Goal: Task Accomplishment & Management: Manage account settings

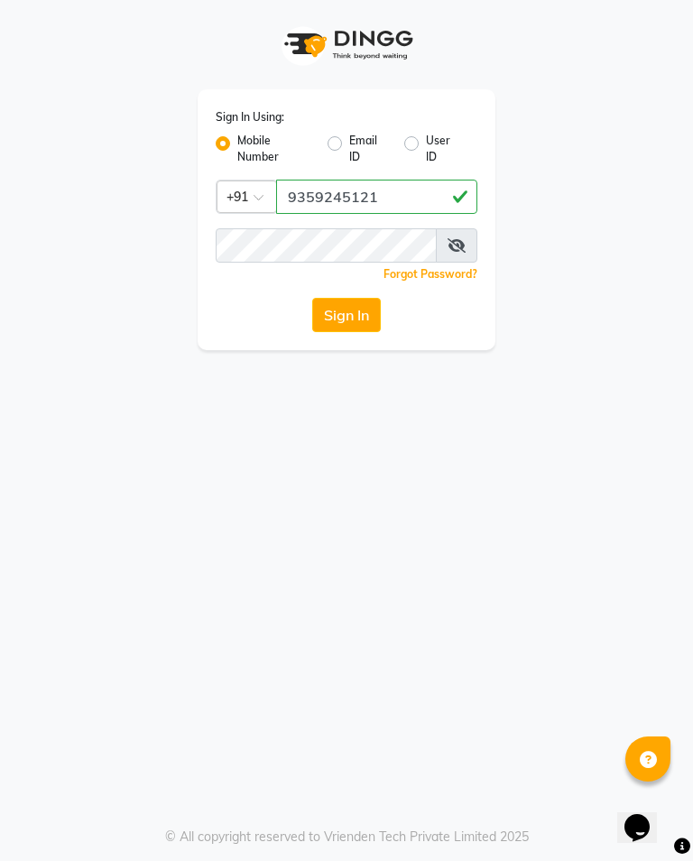
type input "9359245121"
click at [363, 319] on button "Sign In" at bounding box center [346, 315] width 69 height 34
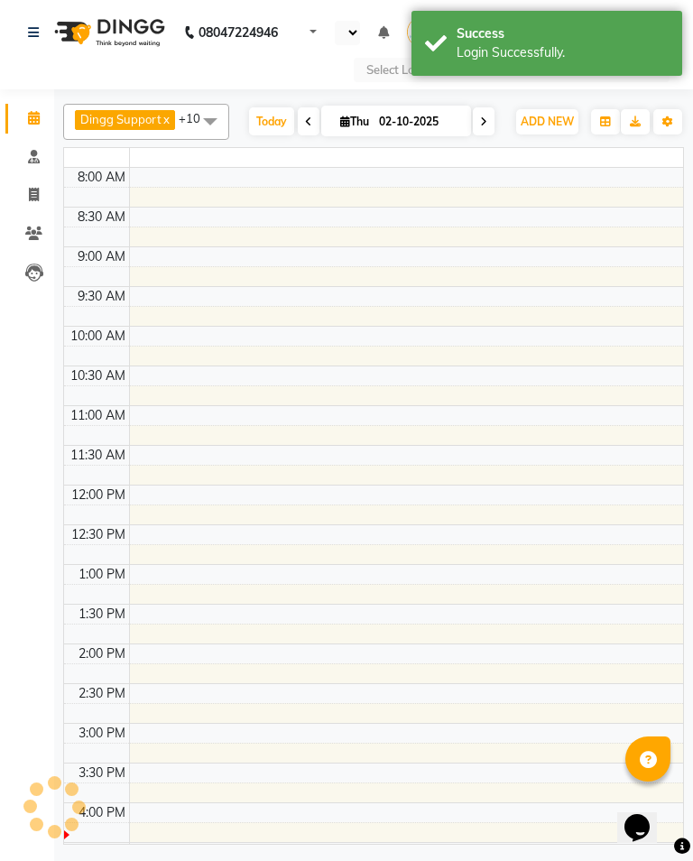
select select "en"
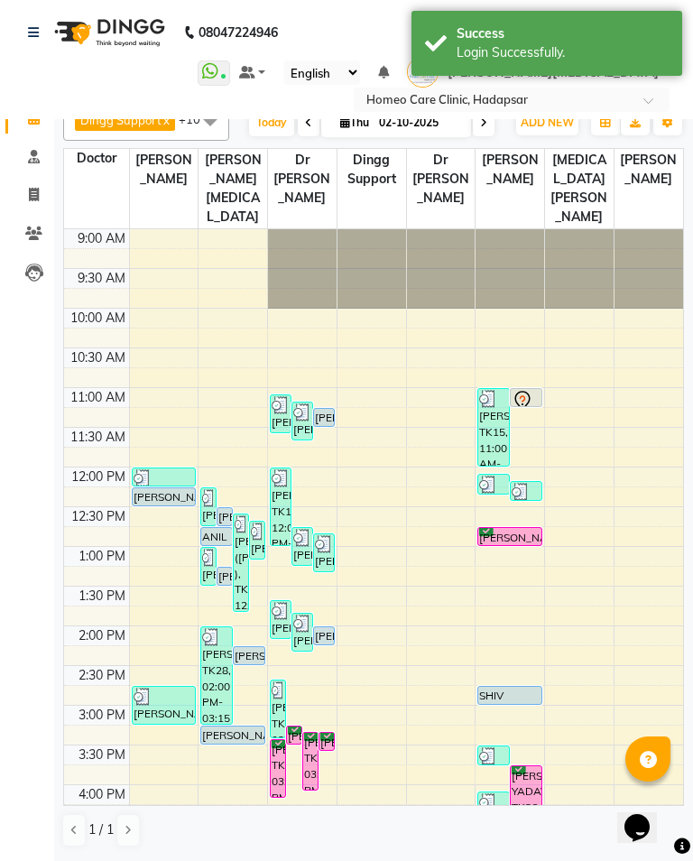
click at [38, 226] on icon at bounding box center [33, 233] width 17 height 14
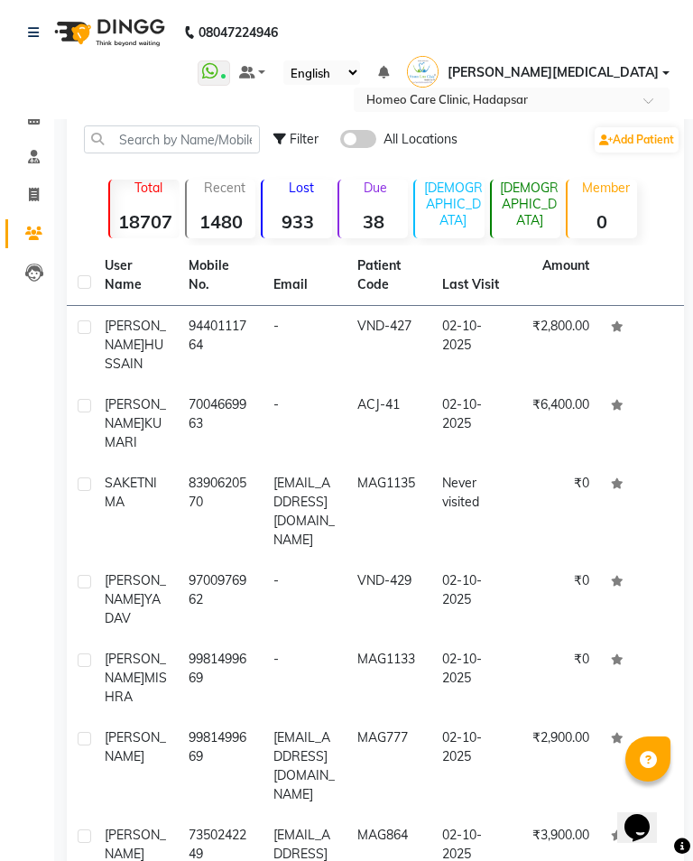
click at [35, 131] on link "Calendar" at bounding box center [26, 119] width 43 height 30
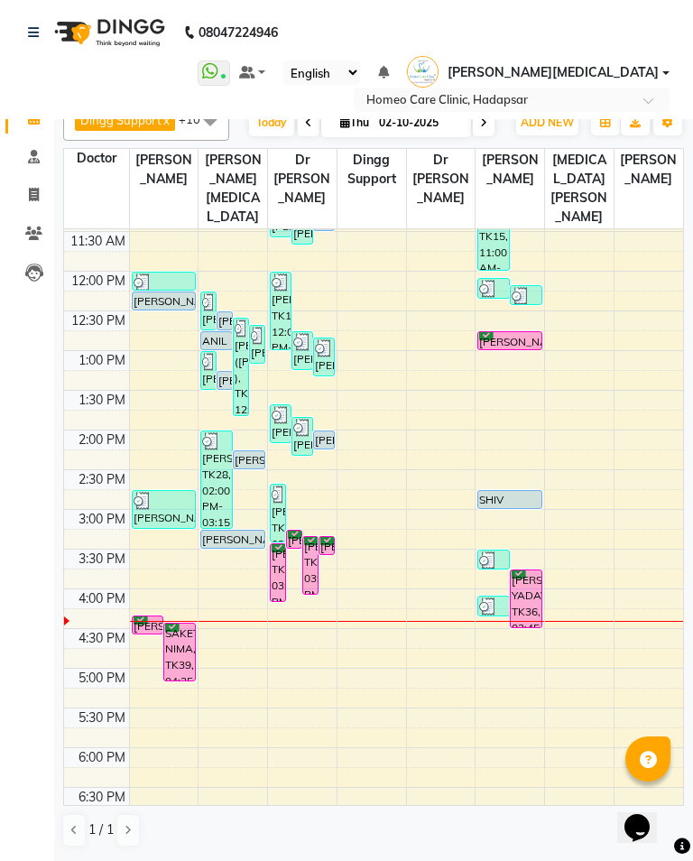
scroll to position [210, 0]
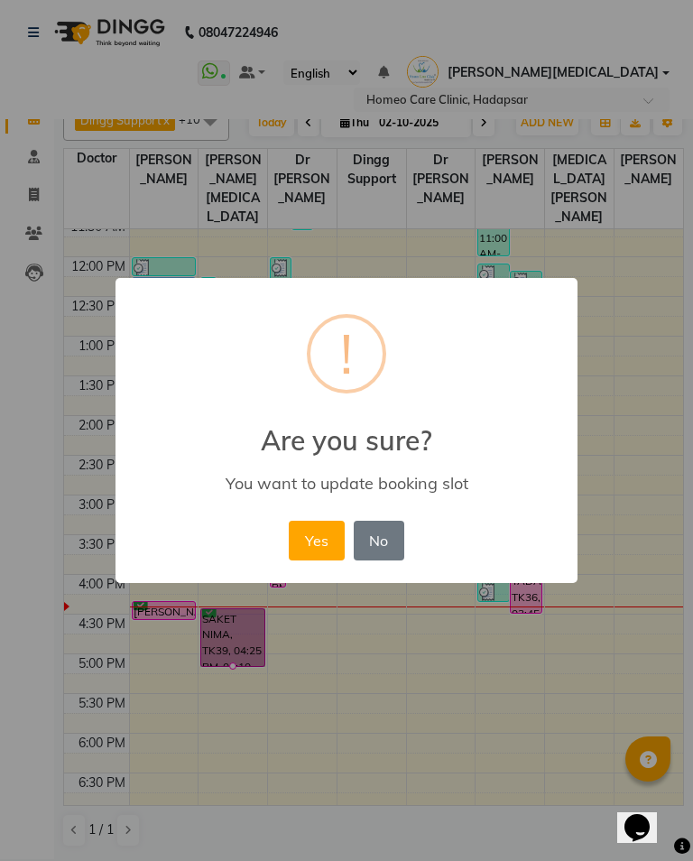
click at [319, 546] on button "Yes" at bounding box center [316, 541] width 55 height 40
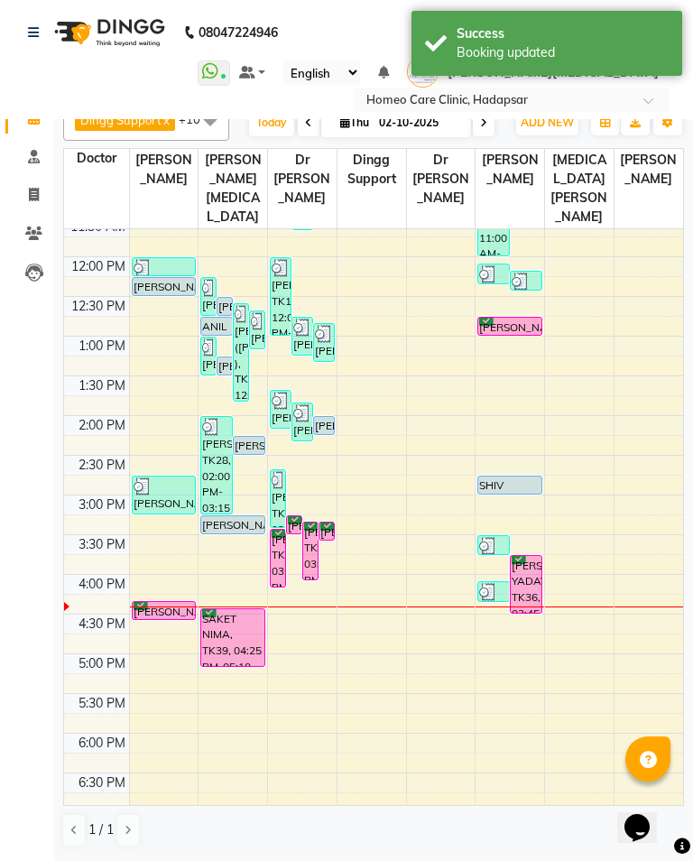
click at [43, 235] on span at bounding box center [34, 234] width 32 height 21
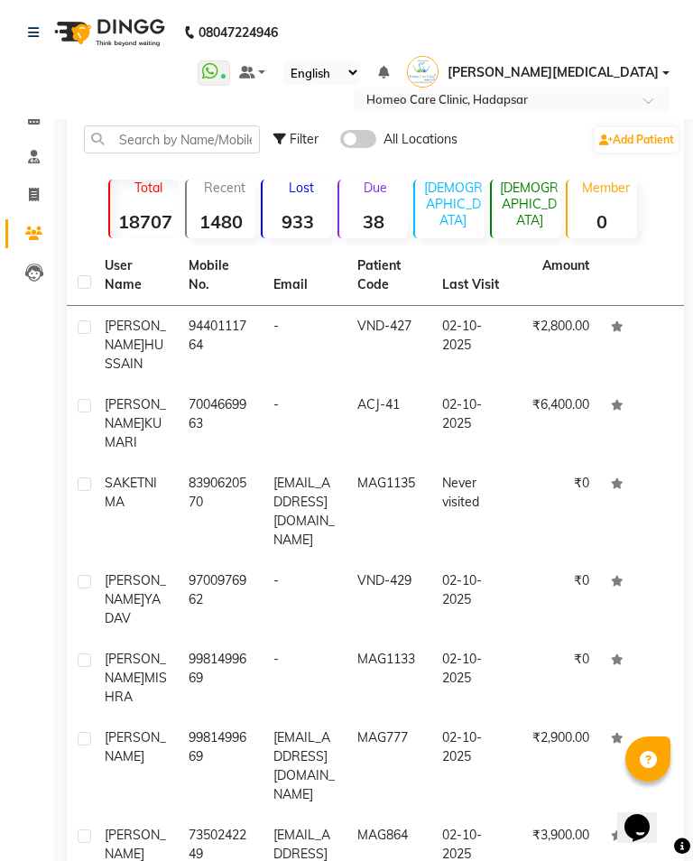
click at [381, 467] on td "MAG1135" at bounding box center [388, 511] width 84 height 97
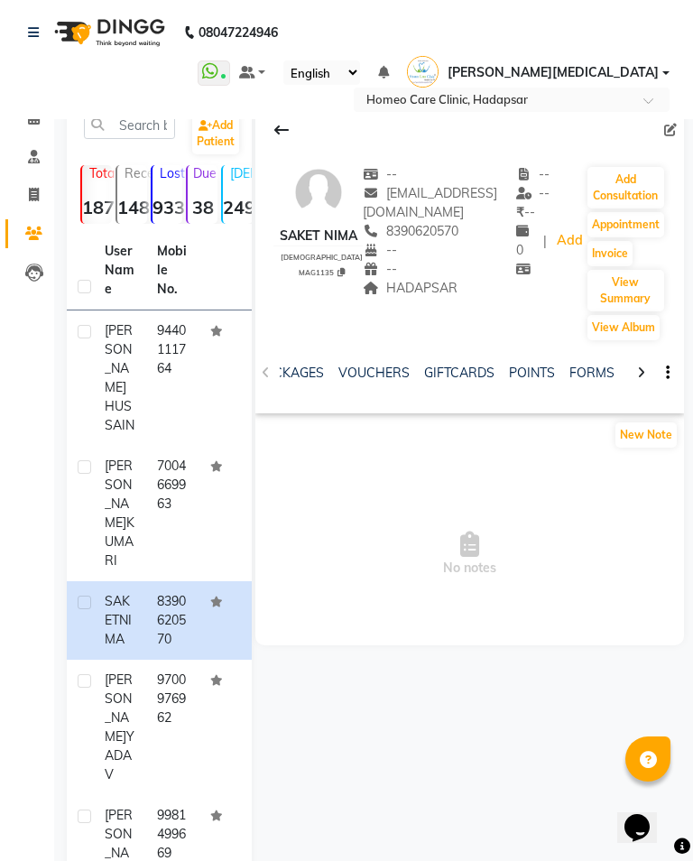
click at [586, 364] on link "FORMS" at bounding box center [591, 372] width 45 height 16
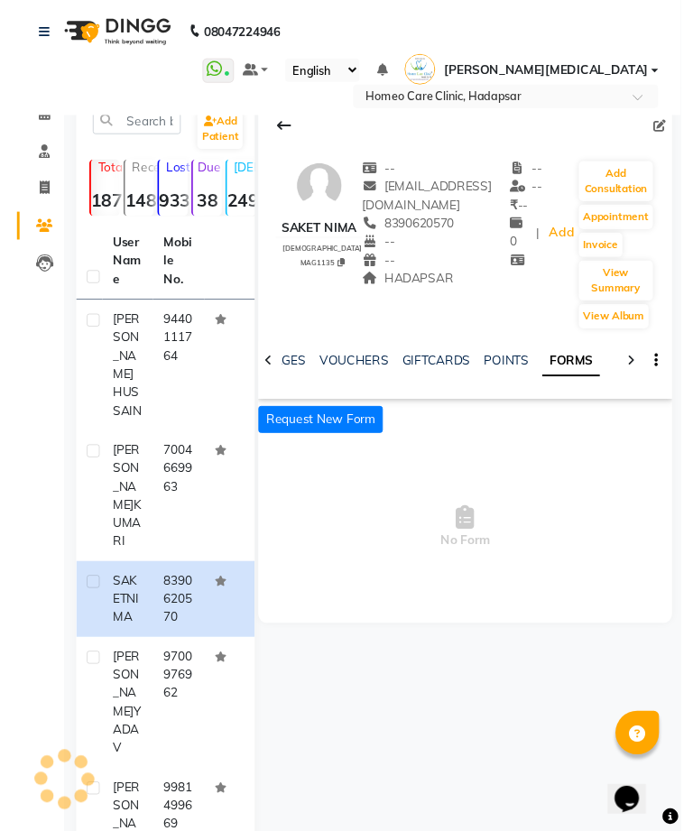
scroll to position [0, 254]
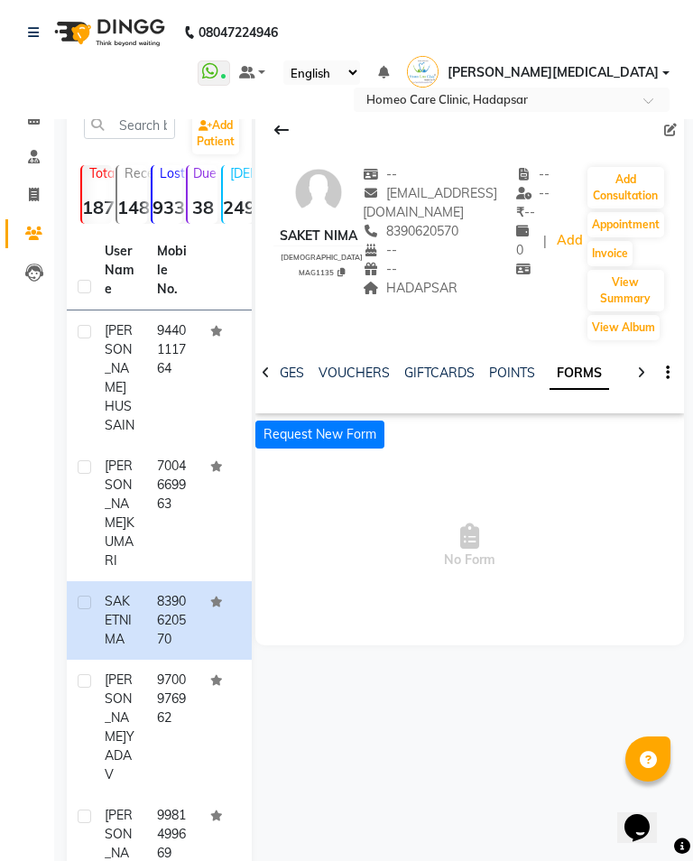
click at [348, 429] on button "Request New Form" at bounding box center [319, 434] width 129 height 28
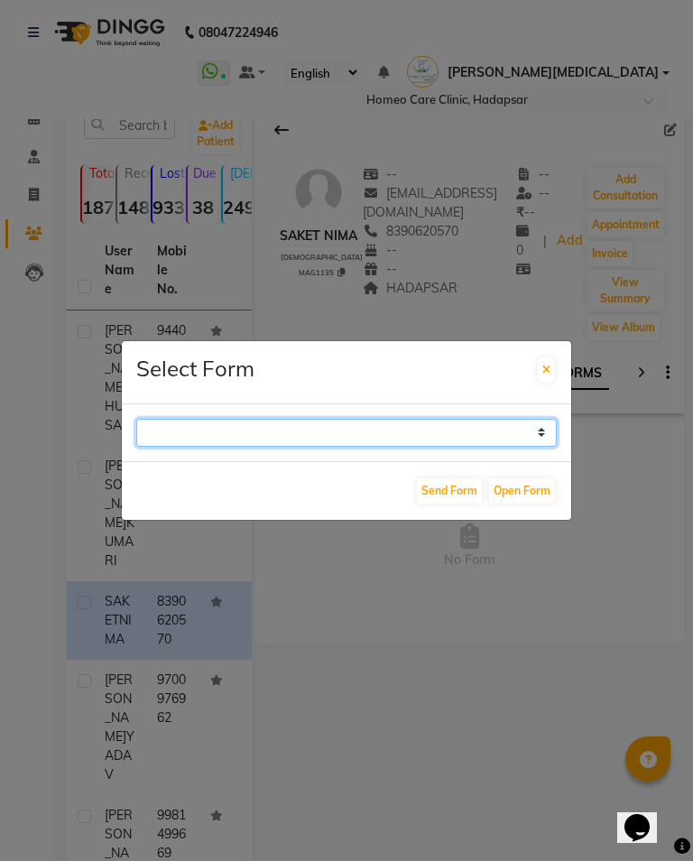
click at [425, 447] on select "Case Taking Form" at bounding box center [346, 433] width 420 height 28
select select "196"
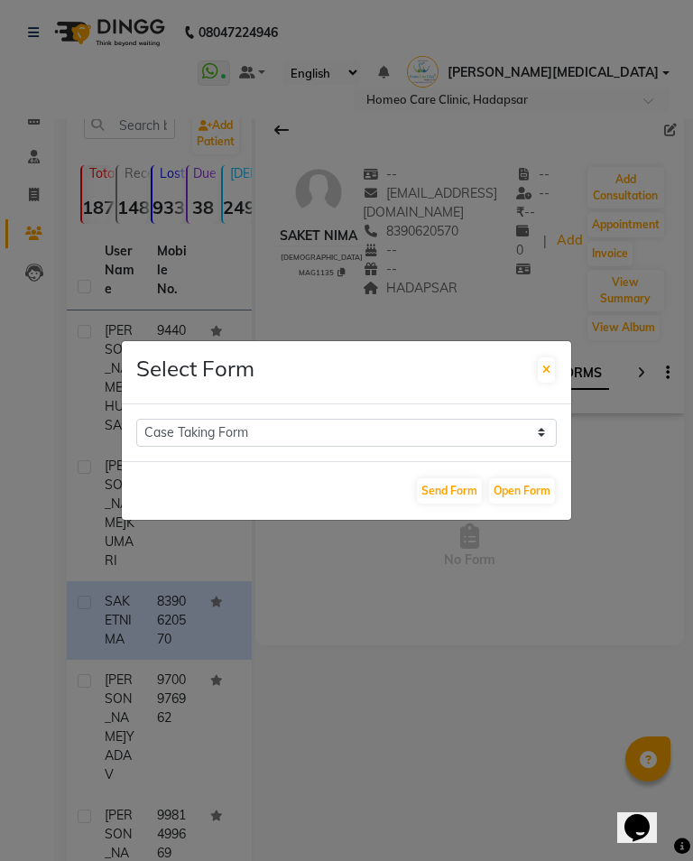
click at [531, 498] on button "Open Form" at bounding box center [522, 490] width 66 height 25
select select
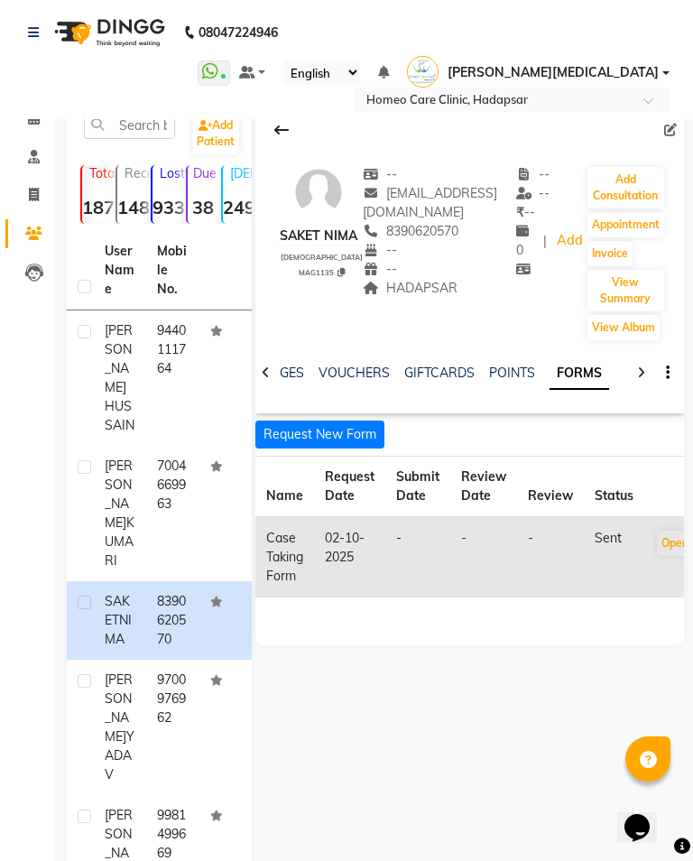
click at [682, 530] on button "Open" at bounding box center [675, 542] width 36 height 25
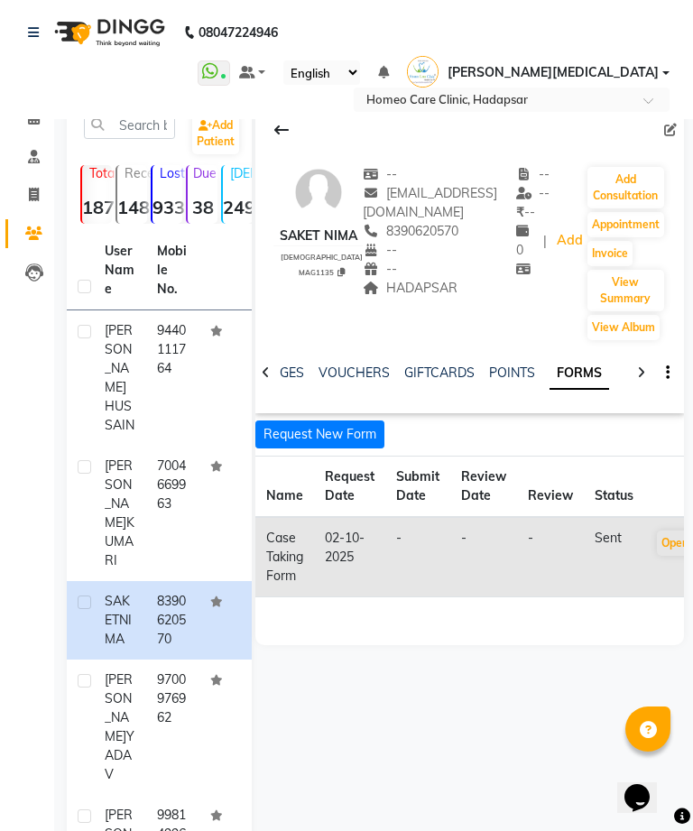
scroll to position [0, 234]
click at [392, 216] on div "Mobile No." at bounding box center [393, 207] width 52 height 21
click at [384, 232] on span "8390620570" at bounding box center [411, 231] width 96 height 16
click at [394, 217] on span "[EMAIL_ADDRESS][DOMAIN_NAME]" at bounding box center [430, 202] width 134 height 35
copy span "8390620570"
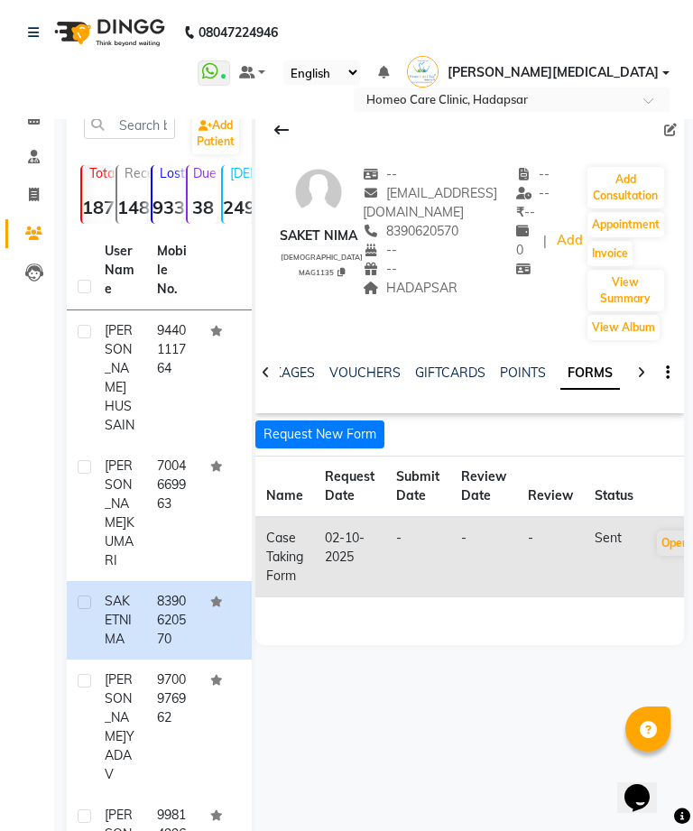
click at [629, 183] on button "Add Consultation" at bounding box center [625, 187] width 77 height 41
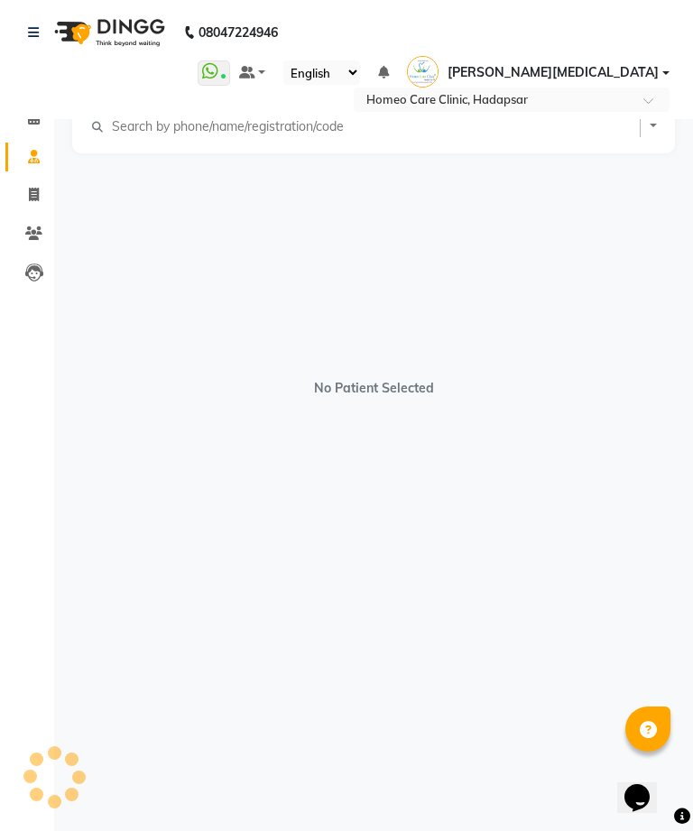
select select "[DEMOGRAPHIC_DATA]"
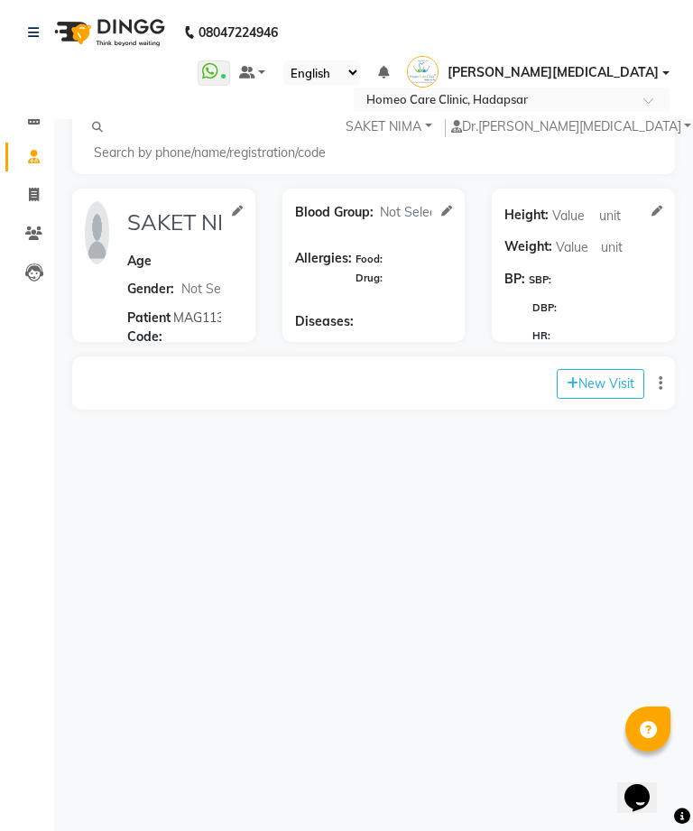
click at [611, 369] on button "New Visit" at bounding box center [601, 384] width 88 height 30
select select "990"
select select "inPerson"
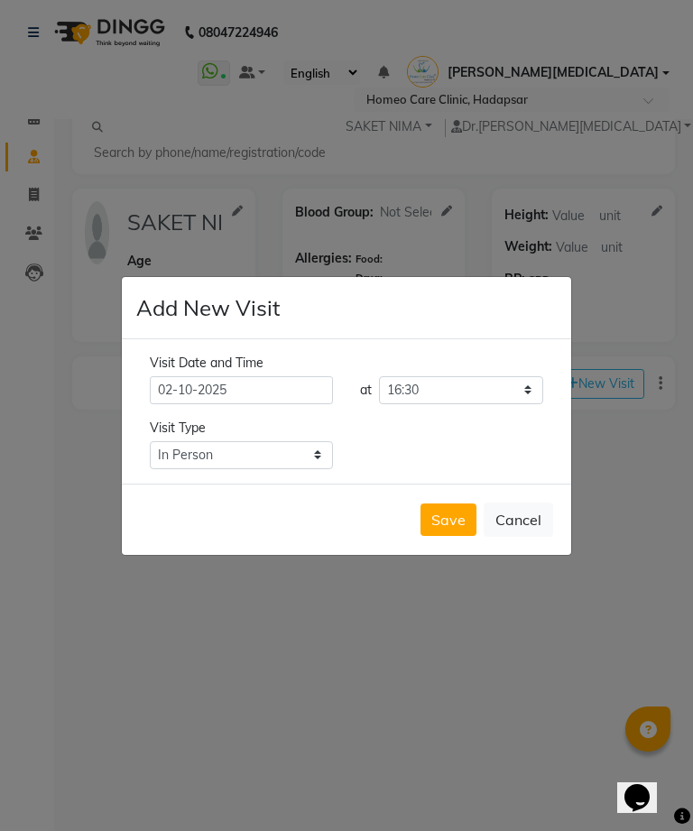
click at [443, 528] on div "Save Cancel" at bounding box center [346, 519] width 449 height 71
click at [446, 536] on button "Save" at bounding box center [448, 519] width 56 height 32
type input "SAKET NIMA"
select select "[DEMOGRAPHIC_DATA]"
type input "MAG1135"
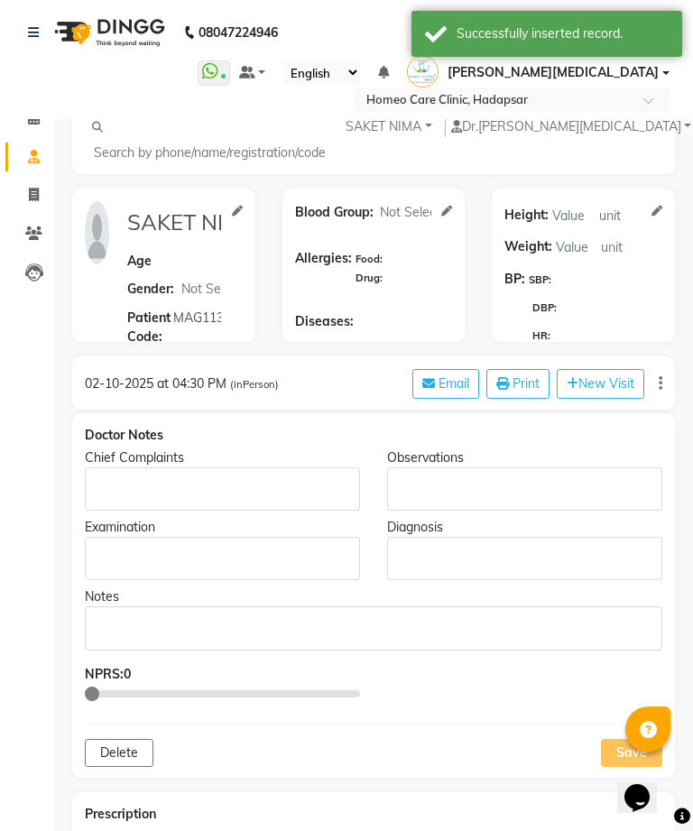
click at [169, 480] on p "Rich Text Editor, main" at bounding box center [222, 489] width 258 height 19
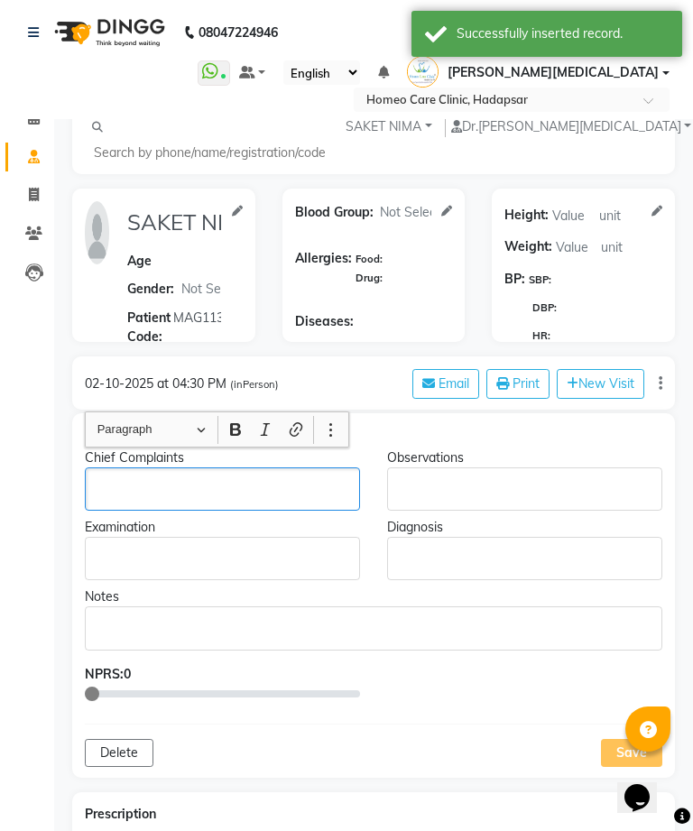
click at [166, 480] on p "Rich Text Editor, main" at bounding box center [222, 489] width 258 height 19
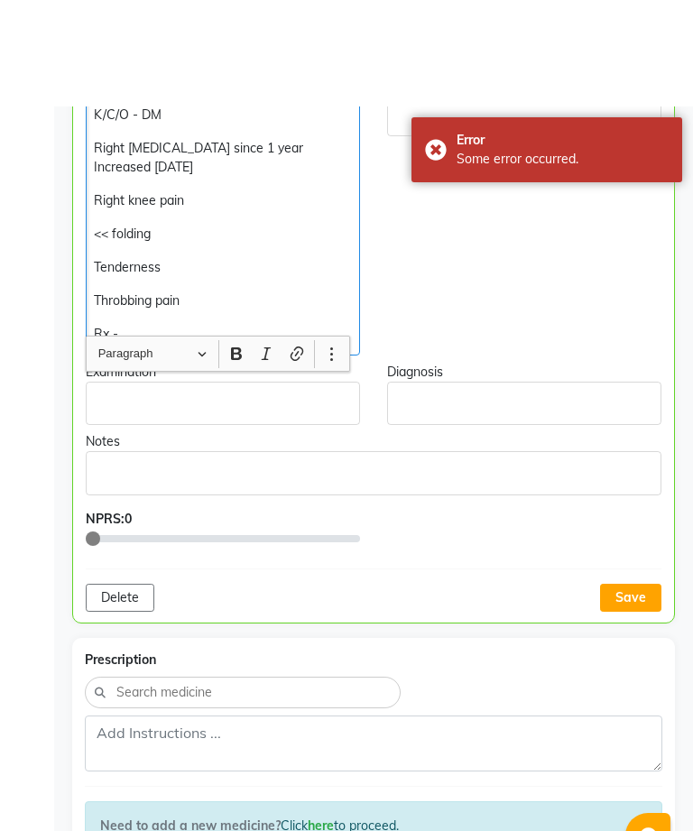
scroll to position [487, 0]
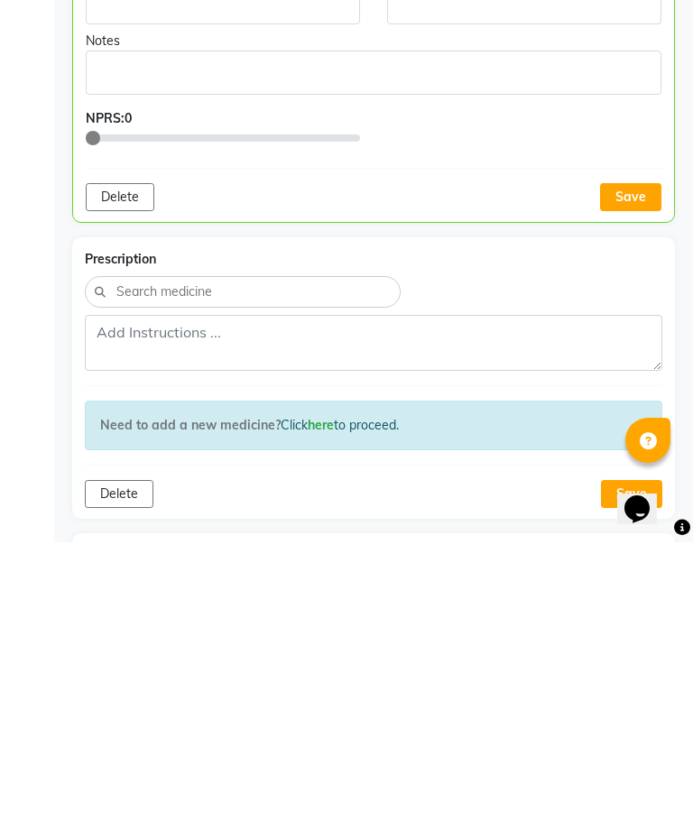
click at [640, 472] on button "Save" at bounding box center [630, 486] width 61 height 28
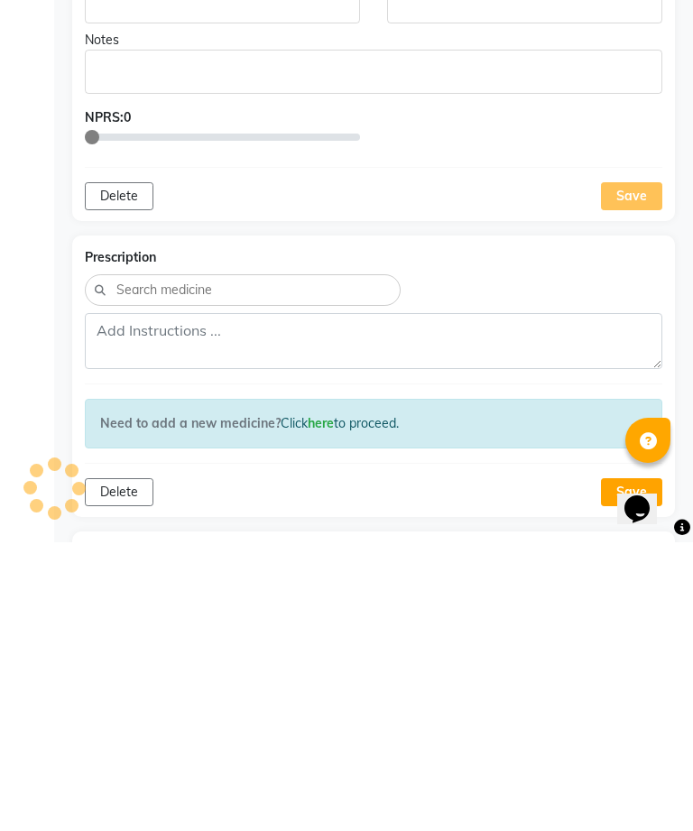
click at [397, 269] on div "Rich Text Editor, main" at bounding box center [524, 290] width 275 height 43
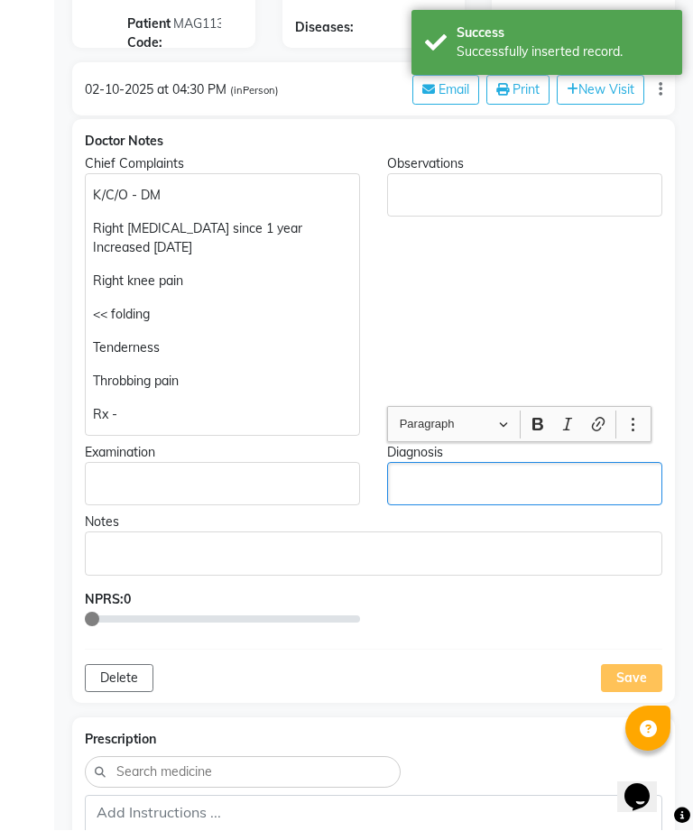
scroll to position [228, 0]
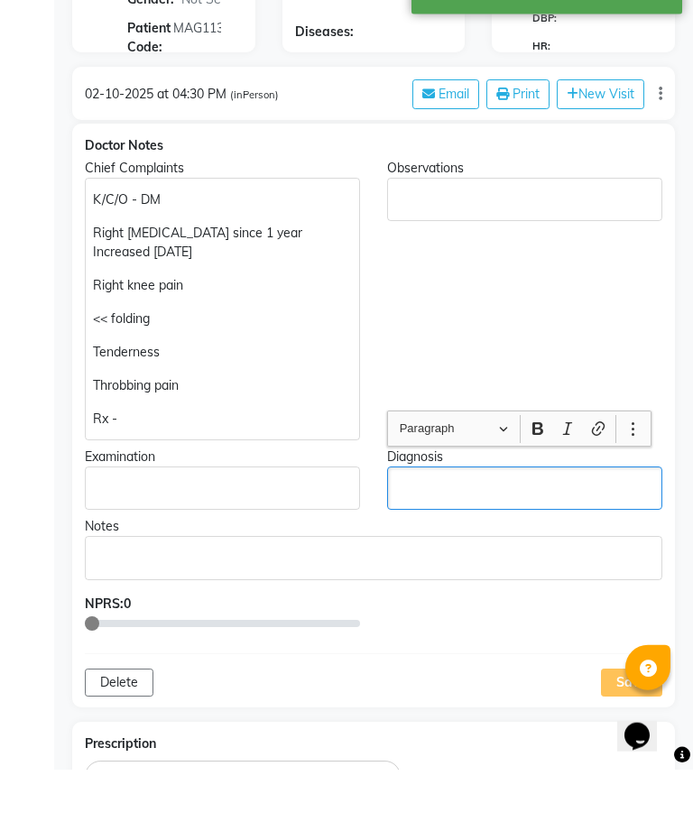
click at [588, 295] on div "Observations" at bounding box center [524, 360] width 302 height 281
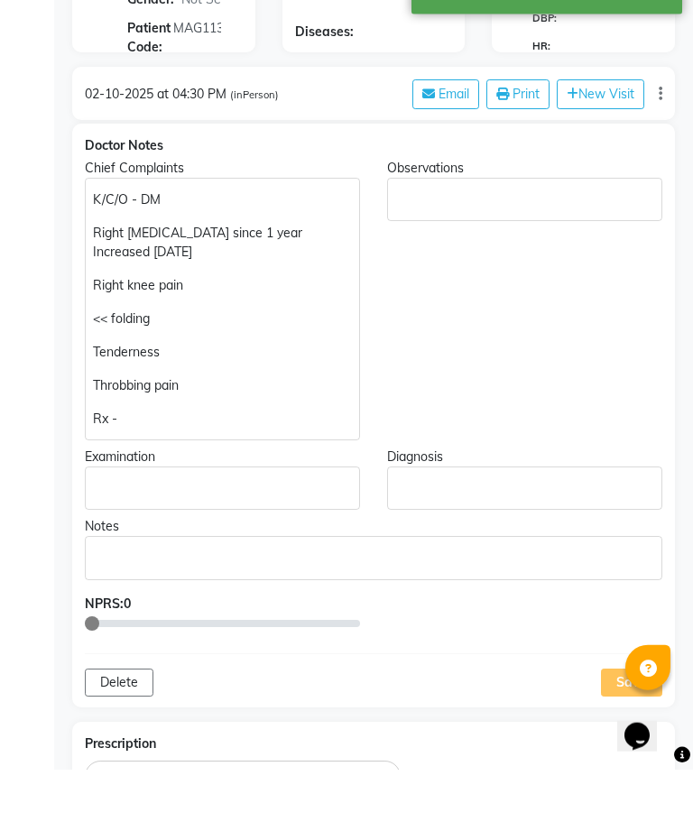
scroll to position [290, 0]
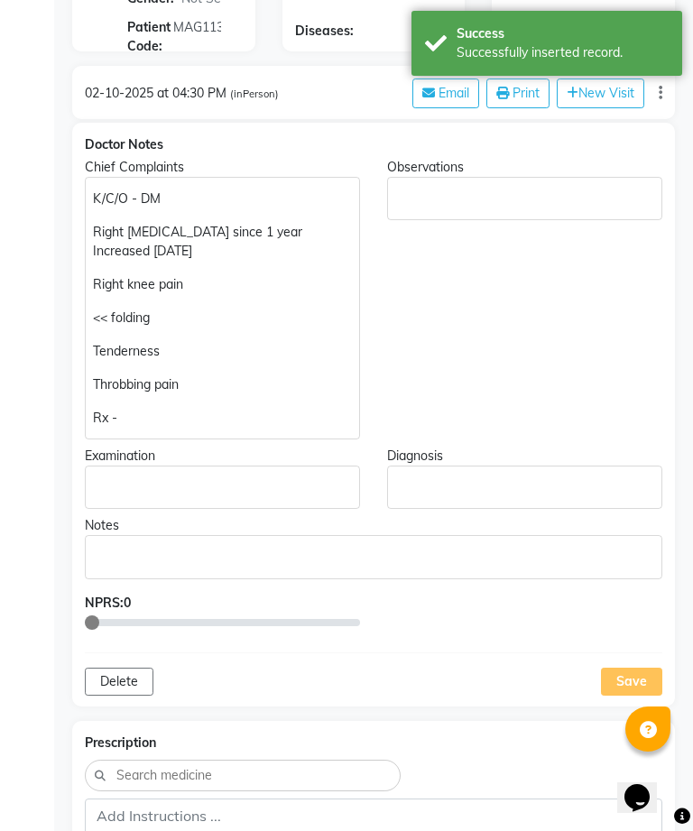
click at [585, 309] on div "Observations" at bounding box center [524, 298] width 302 height 281
click at [631, 668] on div "Save" at bounding box center [631, 682] width 61 height 28
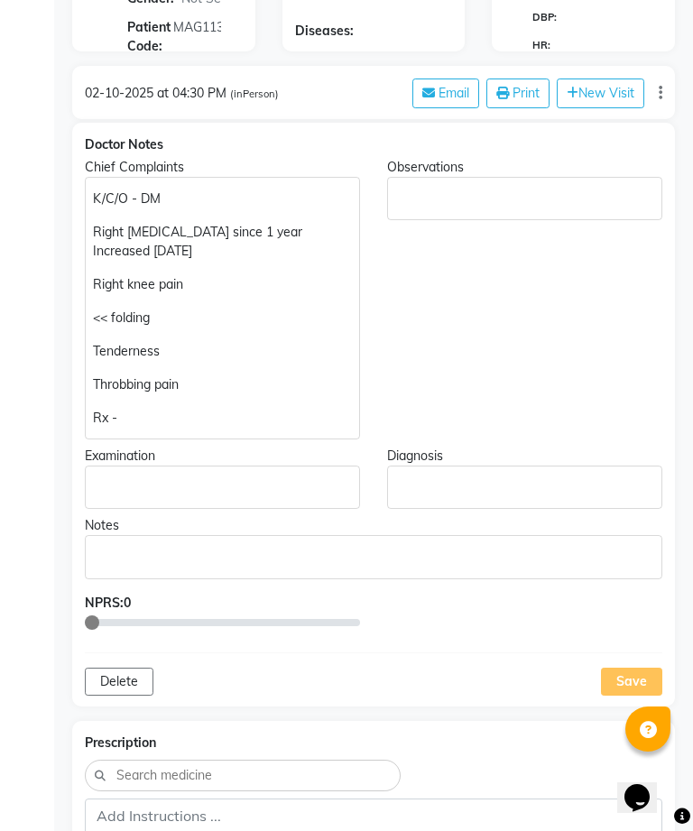
click at [623, 668] on div "Save" at bounding box center [631, 682] width 61 height 28
click at [624, 668] on div "Save" at bounding box center [631, 682] width 61 height 28
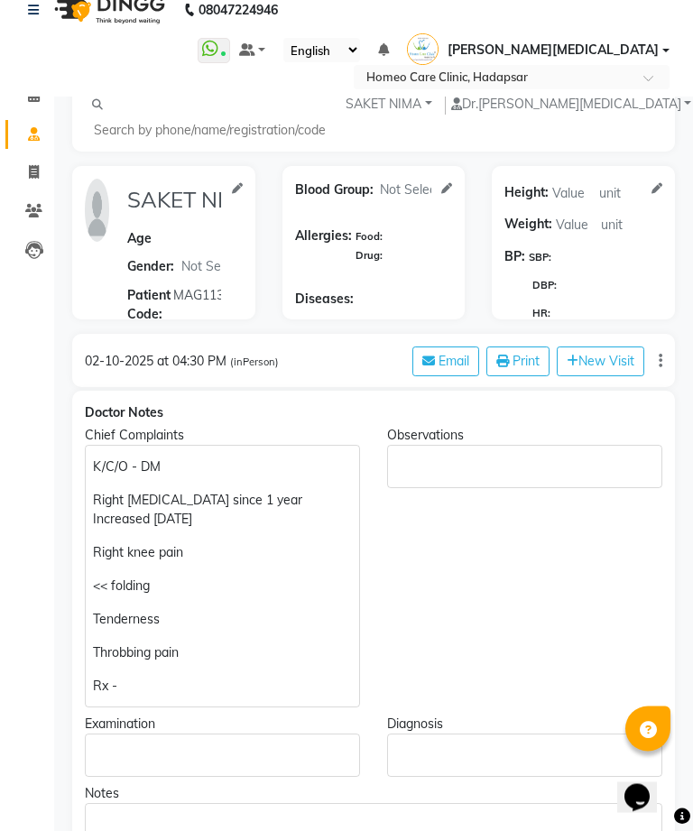
scroll to position [0, 0]
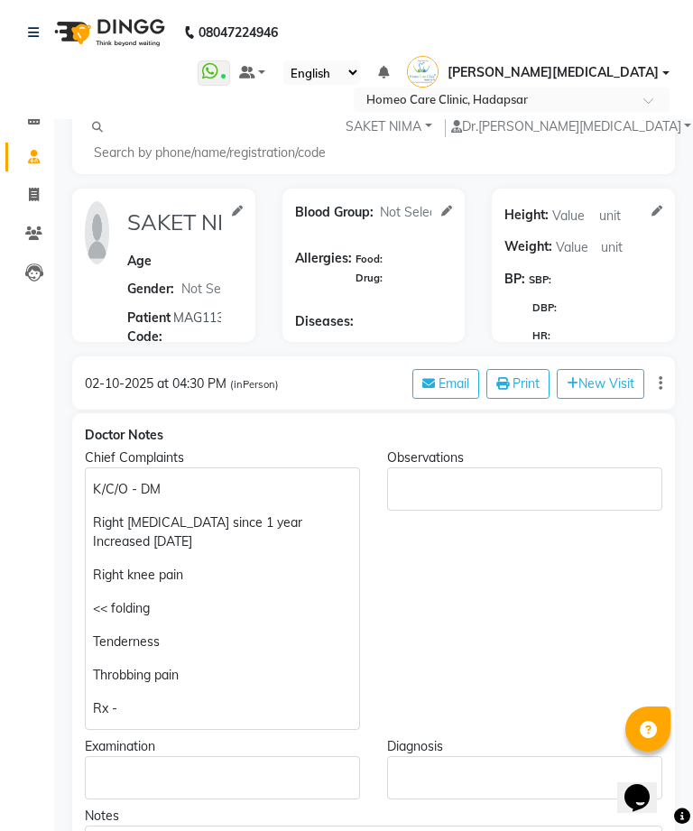
click at [631, 69] on span "[PERSON_NAME][MEDICAL_DATA]" at bounding box center [552, 72] width 211 height 19
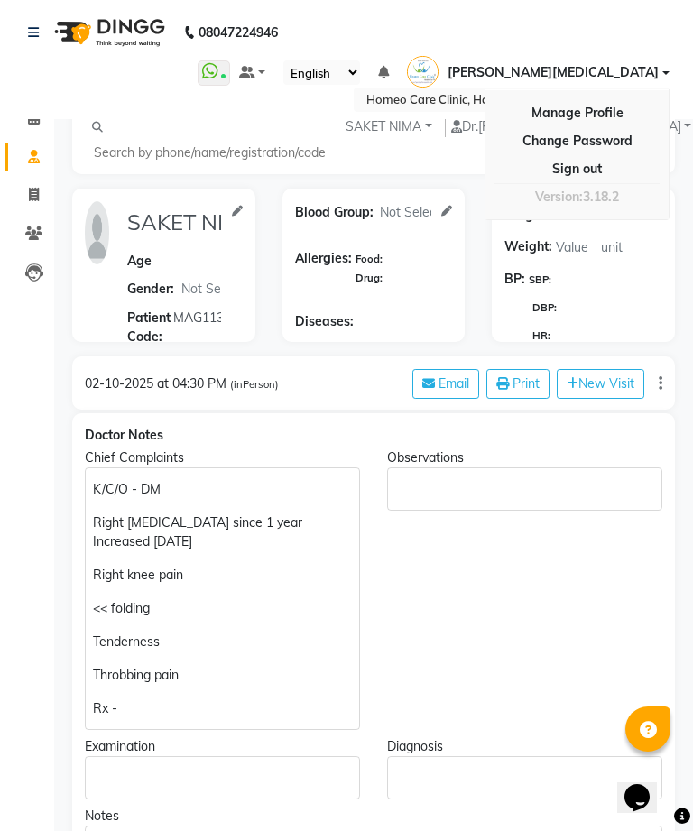
click at [603, 169] on link "Sign out" at bounding box center [576, 169] width 165 height 28
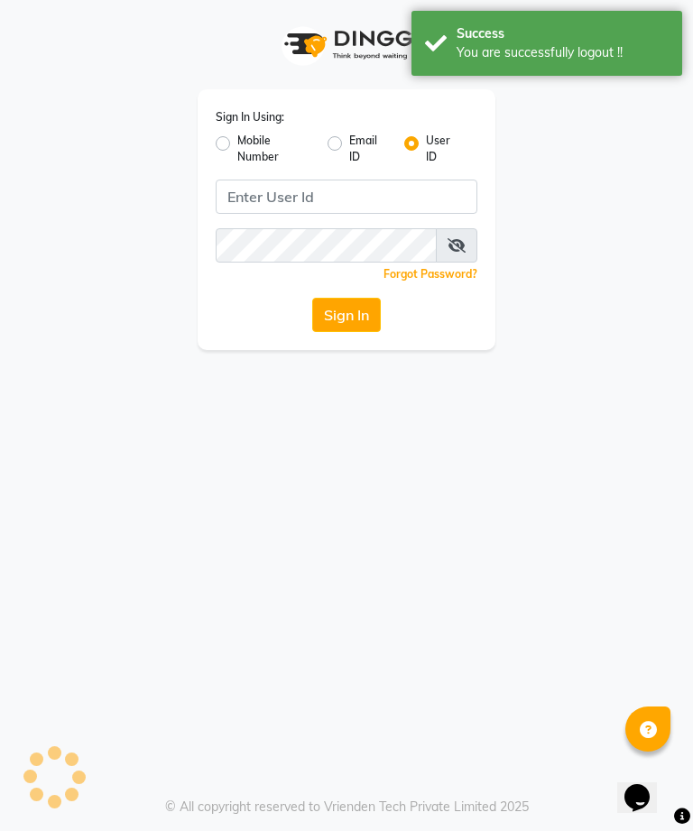
click at [218, 124] on label "Sign In Using:" at bounding box center [250, 117] width 69 height 16
click at [209, 154] on div "Sign In Using: Mobile Number Email ID User ID Remember me Forgot Password? Sign…" at bounding box center [347, 219] width 298 height 261
click at [241, 141] on label "Mobile Number" at bounding box center [275, 149] width 76 height 32
click at [241, 141] on input "Mobile Number" at bounding box center [243, 139] width 12 height 12
radio input "true"
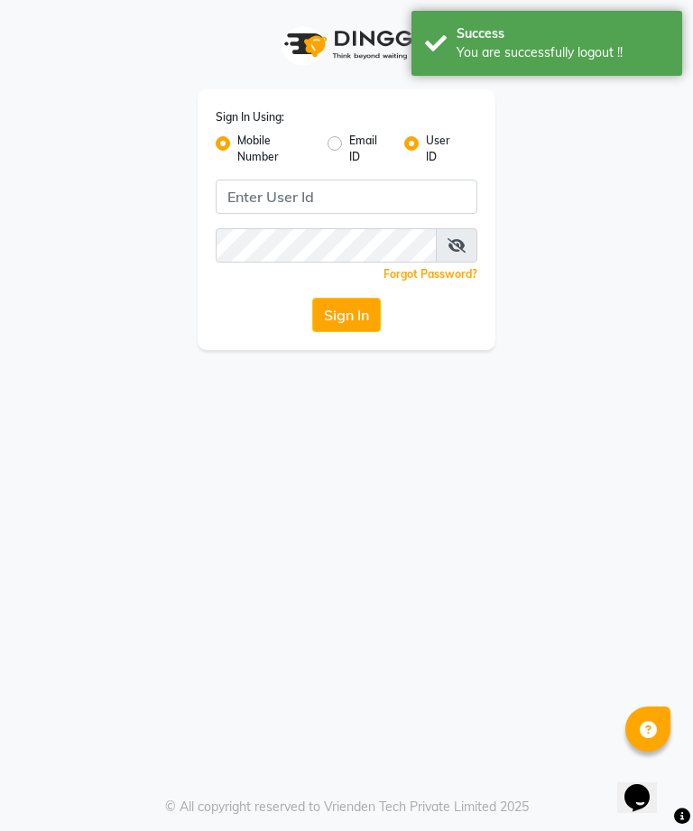
radio input "false"
click at [206, 144] on div "Sign In Using: Mobile Number Email ID User ID Country Code × +91 Remember me Fo…" at bounding box center [347, 219] width 298 height 261
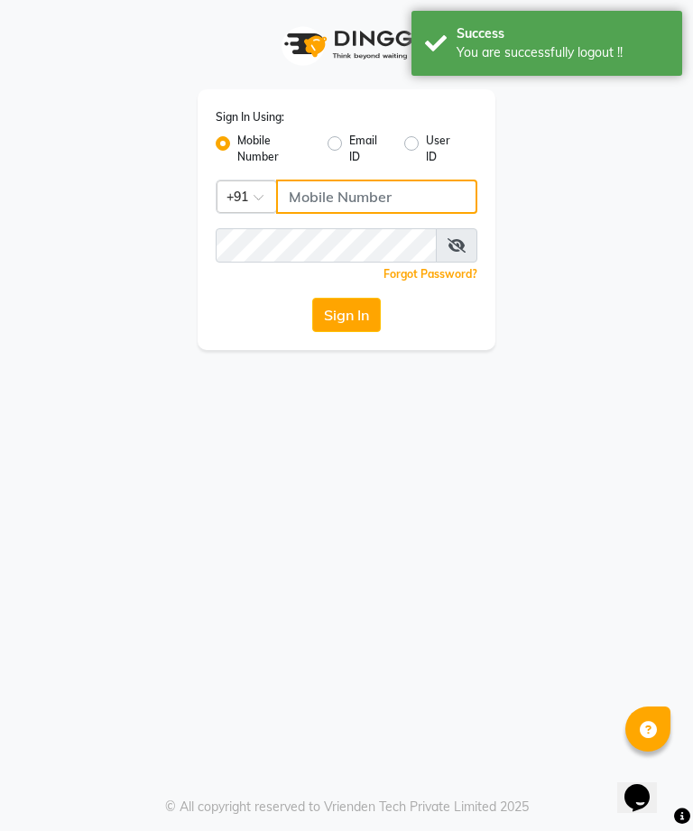
click at [373, 180] on input "Username" at bounding box center [376, 197] width 201 height 34
click at [341, 191] on input "Username" at bounding box center [376, 197] width 201 height 34
type input "9405365578"
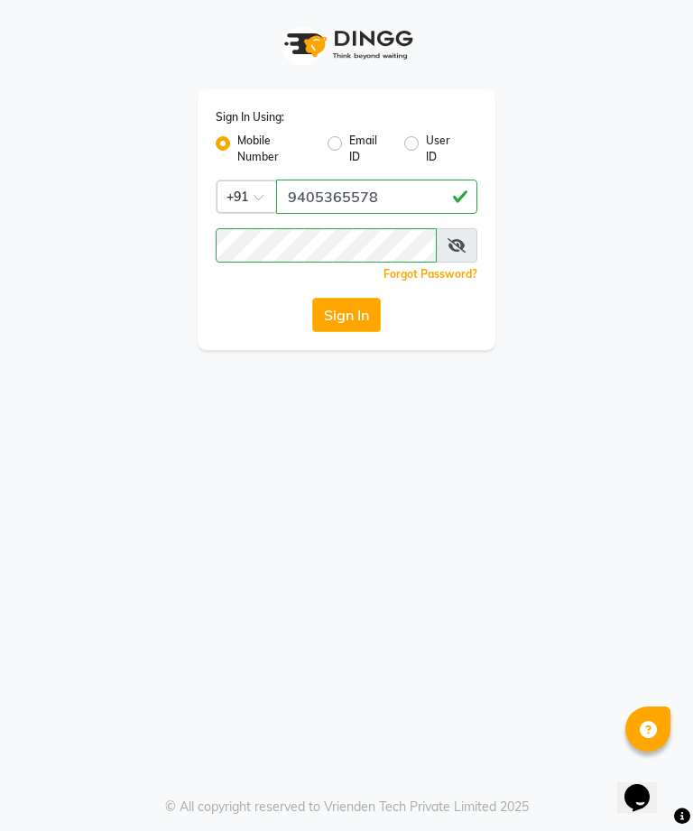
click at [351, 301] on button "Sign In" at bounding box center [346, 315] width 69 height 34
